Goal: Transaction & Acquisition: Download file/media

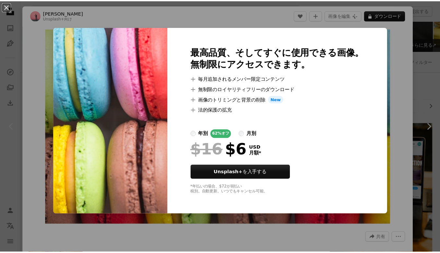
scroll to position [39, 0]
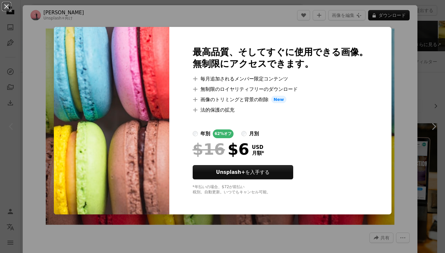
click at [280, 21] on div "An X shape 最高品質、そしてすぐに使用できる画像。 無制限にアクセスできます。 A plus sign 毎月追加されるメンバー限定コンテンツ A p…" at bounding box center [222, 126] width 445 height 253
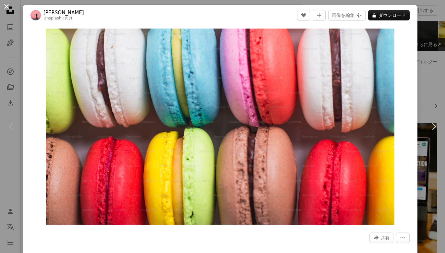
click at [8, 9] on button "An X shape" at bounding box center [7, 7] width 8 height 8
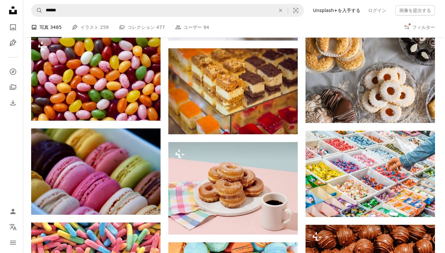
scroll to position [330, 0]
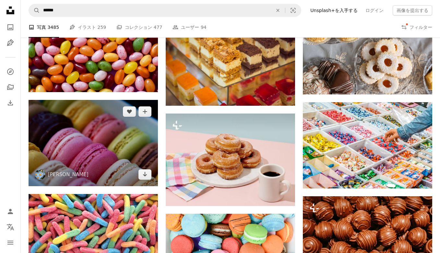
click at [97, 146] on img at bounding box center [93, 143] width 129 height 86
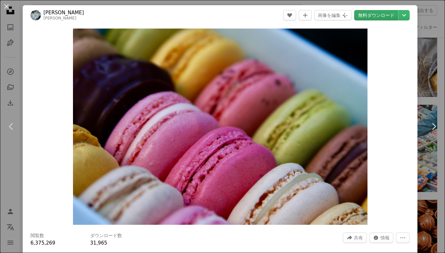
click at [390, 15] on link "無料ダウンロード" at bounding box center [376, 15] width 44 height 10
